Goal: Task Accomplishment & Management: Use online tool/utility

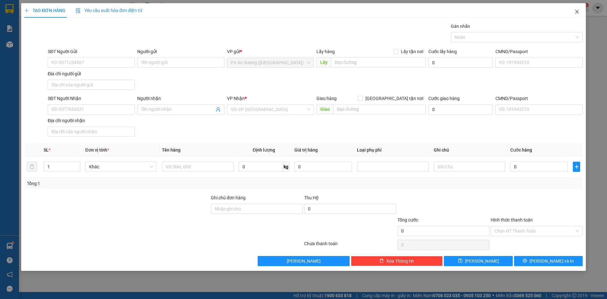
click at [576, 12] on icon "close" at bounding box center [577, 11] width 5 height 5
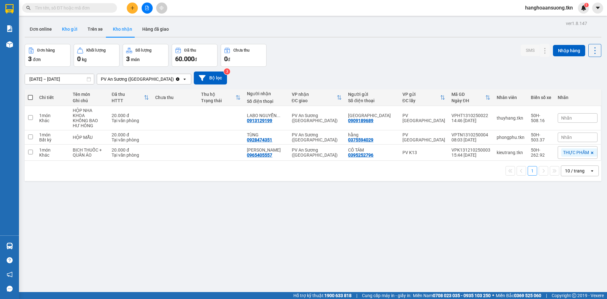
click at [66, 30] on button "Kho gửi" at bounding box center [70, 29] width 26 height 15
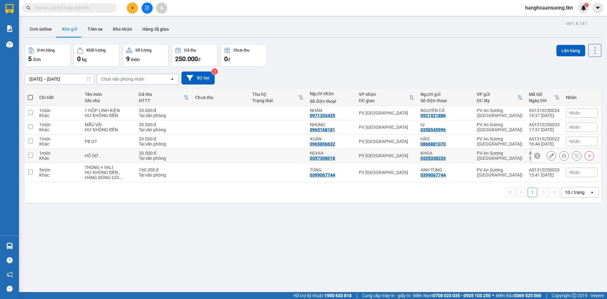
click at [393, 155] on div "PV [GEOGRAPHIC_DATA]" at bounding box center [386, 155] width 55 height 5
checkbox input "true"
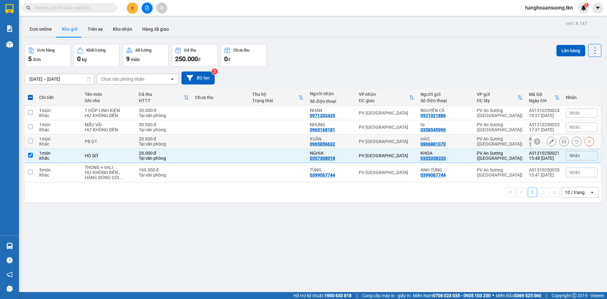
drag, startPoint x: 394, startPoint y: 142, endPoint x: 394, endPoint y: 138, distance: 3.8
click at [394, 141] on div "PV [GEOGRAPHIC_DATA]" at bounding box center [386, 141] width 55 height 5
checkbox input "true"
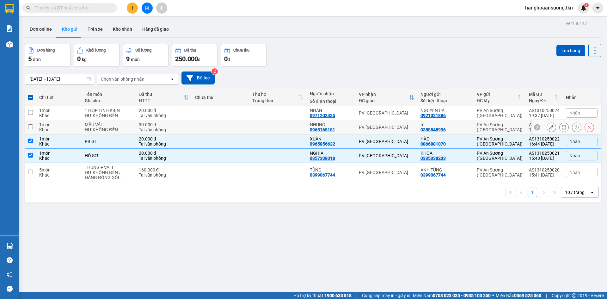
click at [394, 127] on div "PV [GEOGRAPHIC_DATA]" at bounding box center [386, 127] width 55 height 5
checkbox input "true"
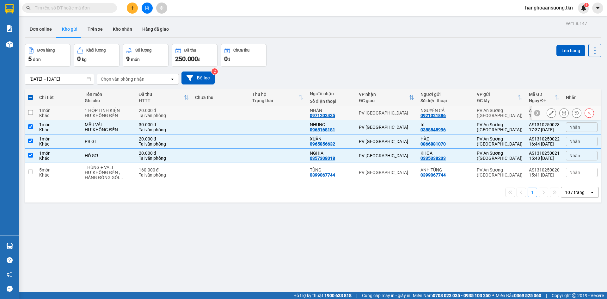
click at [395, 106] on td "PV [GEOGRAPHIC_DATA]" at bounding box center [387, 113] width 62 height 14
checkbox input "true"
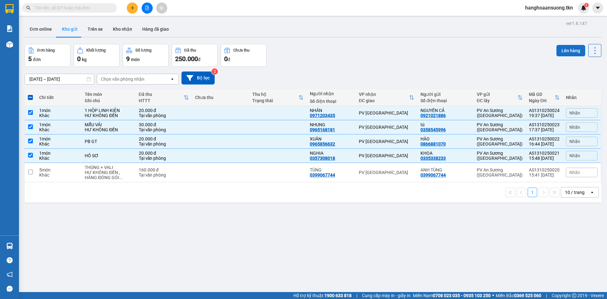
click at [563, 47] on button "Lên hàng" at bounding box center [571, 50] width 29 height 11
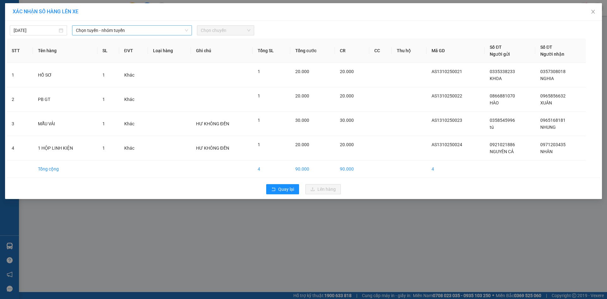
click at [140, 29] on span "Chọn tuyến - nhóm tuyến" at bounding box center [132, 30] width 112 height 9
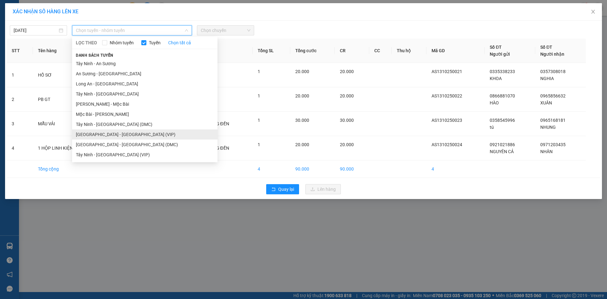
click at [130, 132] on li "Sài Gòn - Tây Ninh (VIP)" at bounding box center [145, 134] width 146 height 10
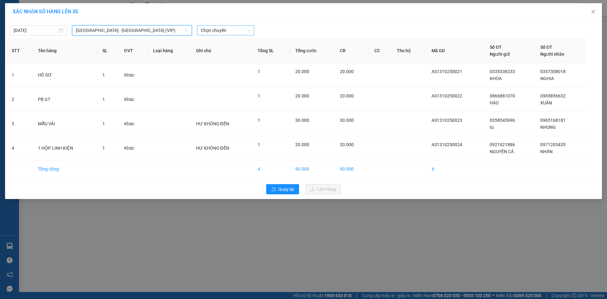
click at [221, 30] on span "Chọn chuyến" at bounding box center [226, 30] width 50 height 9
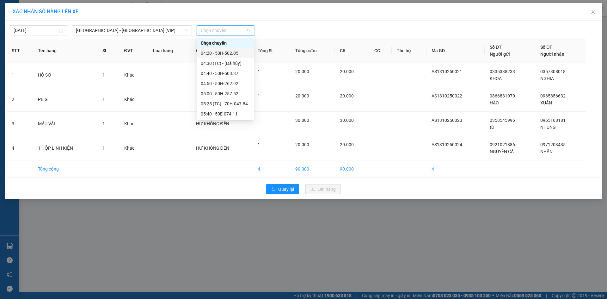
click at [237, 51] on div "04:20 - 50H-502.05" at bounding box center [225, 53] width 49 height 7
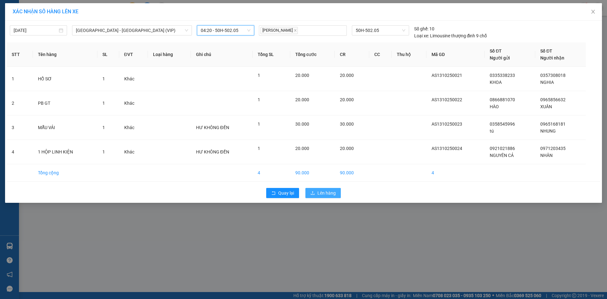
click at [329, 191] on span "Lên hàng" at bounding box center [327, 192] width 18 height 7
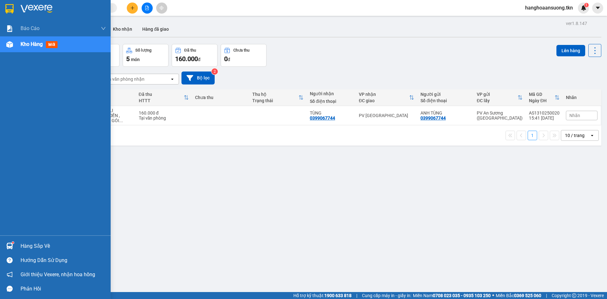
click at [11, 244] on img at bounding box center [9, 246] width 7 height 7
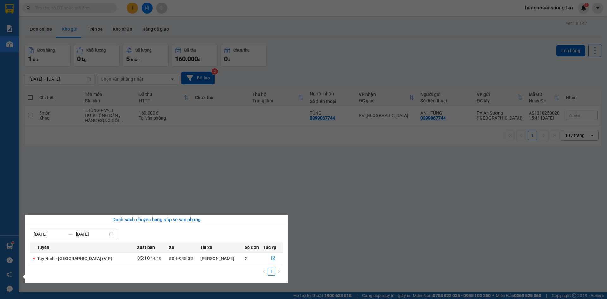
click at [134, 189] on section "Kết quả tìm kiếm ( 0 ) Bộ lọc No Data hanghoaansuong.tkn 1 Báo cáo Mẫu 1: Báo c…" at bounding box center [303, 149] width 607 height 299
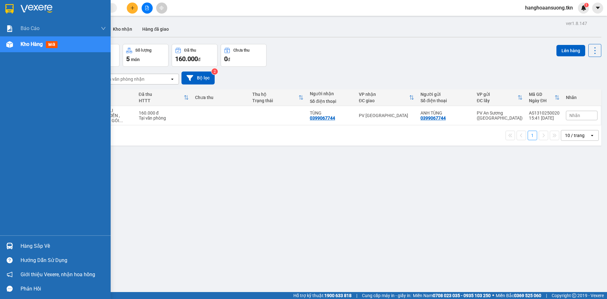
click at [15, 246] on div at bounding box center [9, 245] width 11 height 11
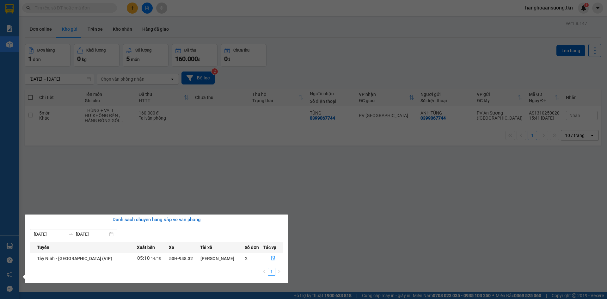
click at [196, 168] on section "Kết quả tìm kiếm ( 0 ) Bộ lọc No Data hanghoaansuong.tkn 1 Báo cáo Mẫu 1: Báo c…" at bounding box center [303, 149] width 607 height 299
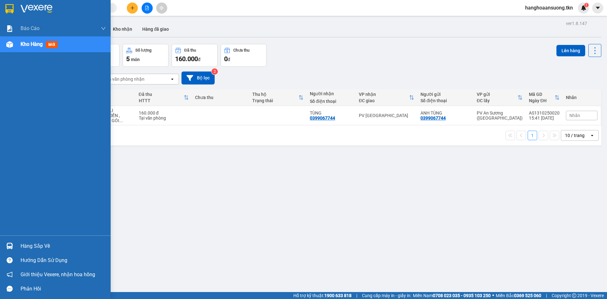
click at [7, 10] on img at bounding box center [9, 8] width 8 height 9
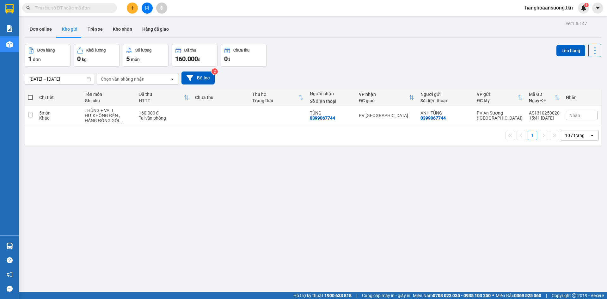
click at [50, 113] on div "5 món" at bounding box center [58, 112] width 39 height 5
checkbox input "true"
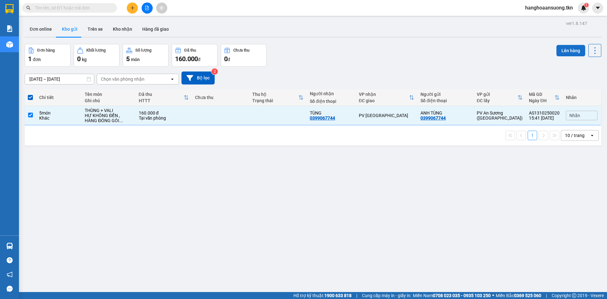
click at [563, 52] on button "Lên hàng" at bounding box center [571, 50] width 29 height 11
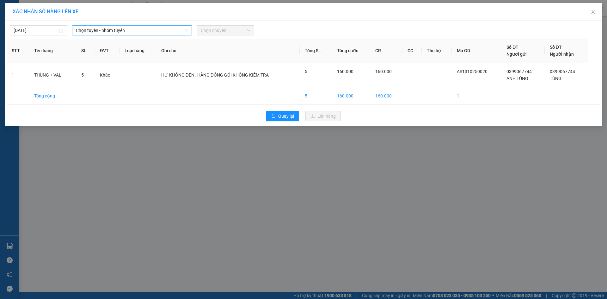
click at [155, 33] on span "Chọn tuyến - nhóm tuyến" at bounding box center [132, 30] width 112 height 9
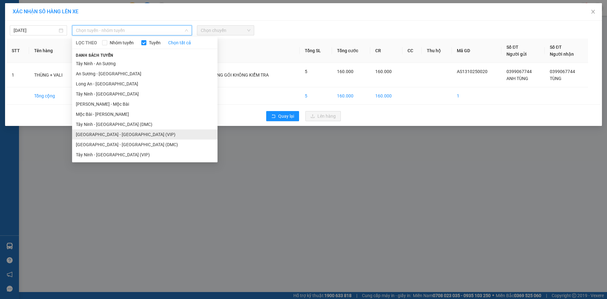
click at [105, 135] on li "Sài Gòn - Tây Ninh (VIP)" at bounding box center [145, 134] width 146 height 10
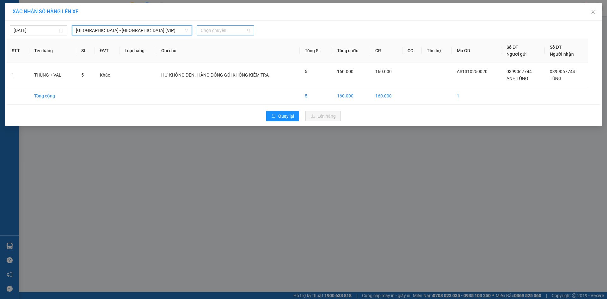
click at [213, 33] on span "Chọn chuyến" at bounding box center [226, 30] width 50 height 9
type input "5752"
type input "29/09/2025"
click at [22, 30] on input "[DATE]" at bounding box center [36, 30] width 44 height 7
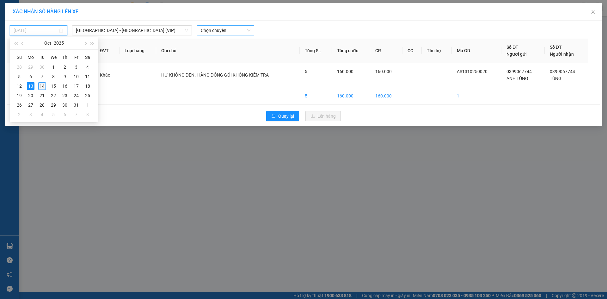
click at [45, 88] on div "14" at bounding box center [42, 86] width 8 height 8
type input "14/10/2025"
click at [226, 27] on span "Chọn chuyến" at bounding box center [226, 30] width 50 height 9
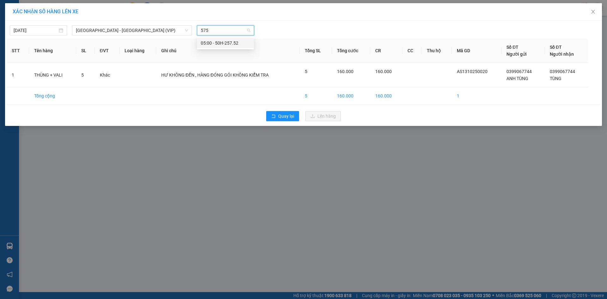
type input "5752"
click at [217, 42] on div "05:00 - 50H-257.52" at bounding box center [225, 43] width 49 height 7
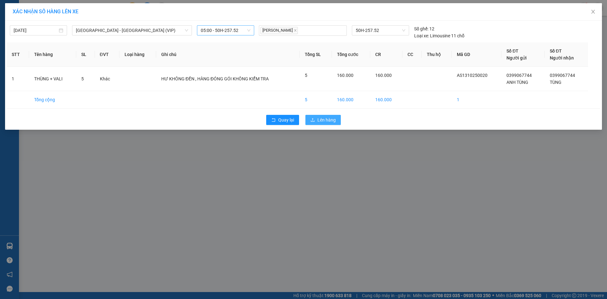
click at [330, 119] on span "Lên hàng" at bounding box center [327, 119] width 18 height 7
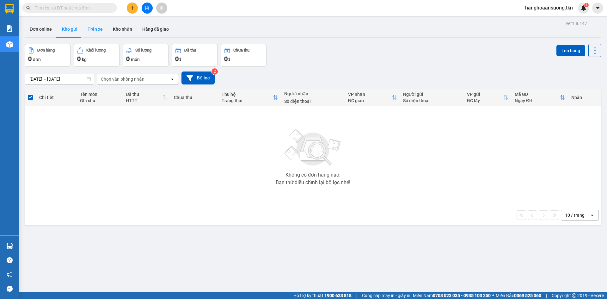
click at [90, 29] on button "Trên xe" at bounding box center [95, 29] width 25 height 15
